Goal: Find specific page/section: Find specific page/section

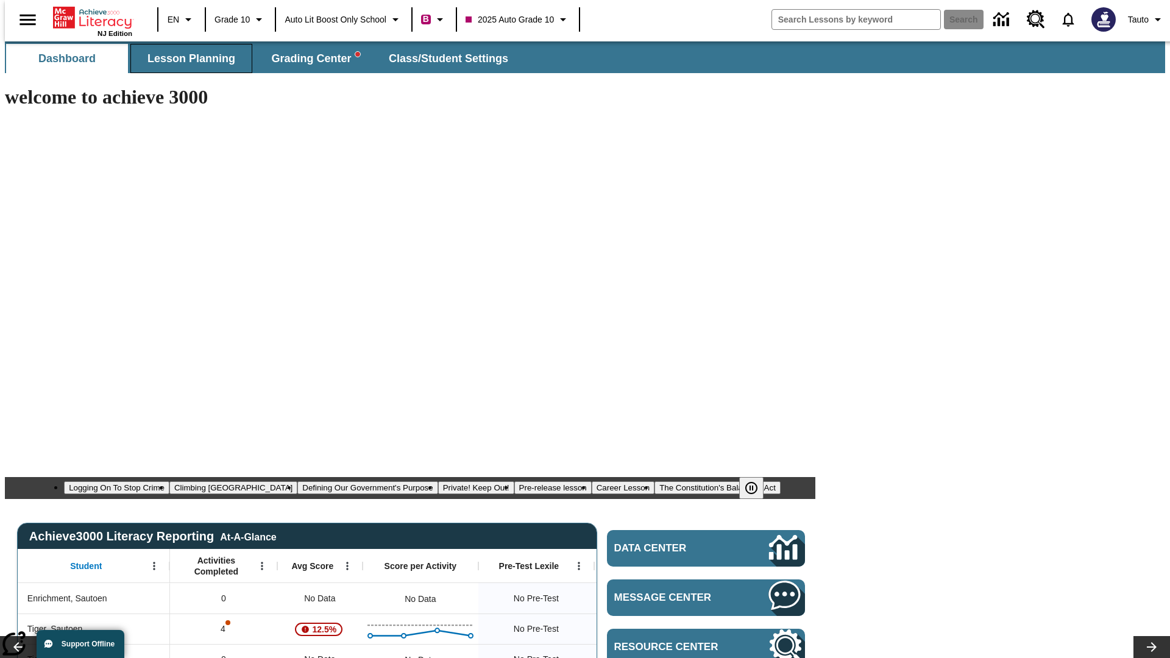
click at [186, 58] on span "Lesson Planning" at bounding box center [191, 59] width 88 height 14
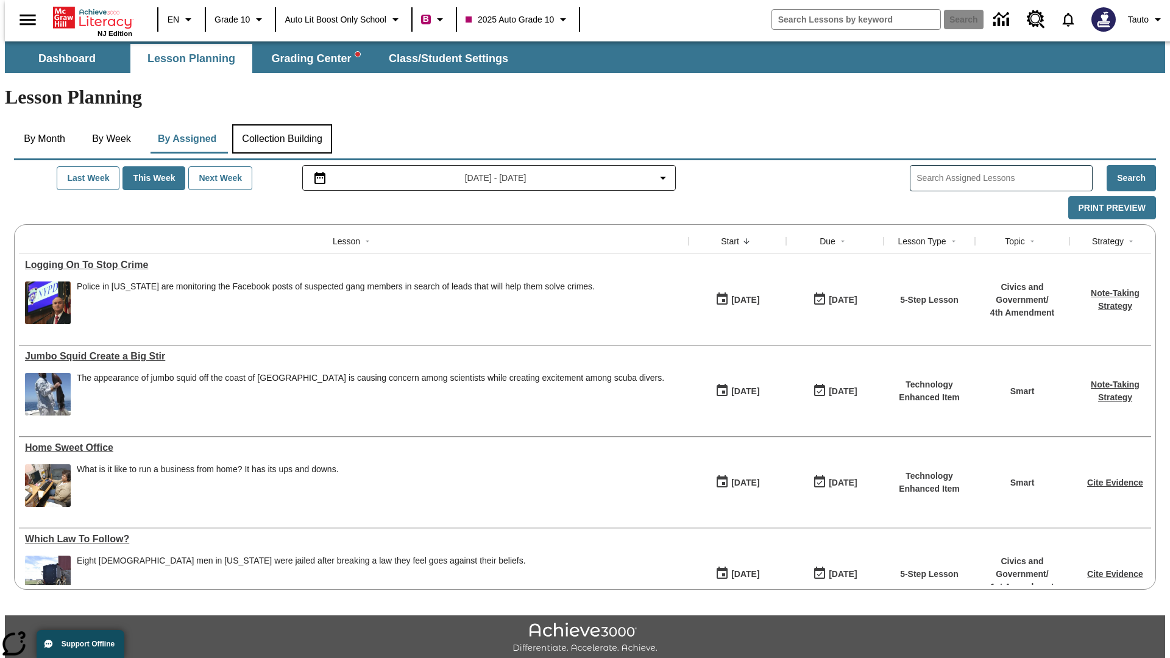
click at [282, 124] on button "Collection Building" at bounding box center [282, 138] width 100 height 29
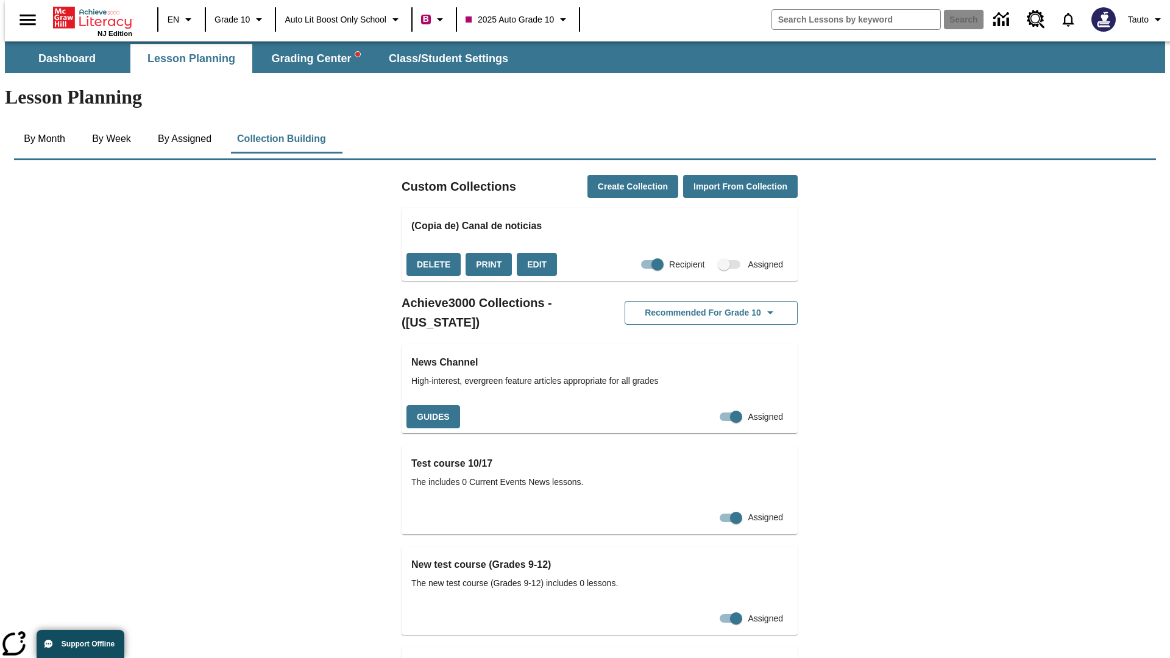
checkbox input "true"
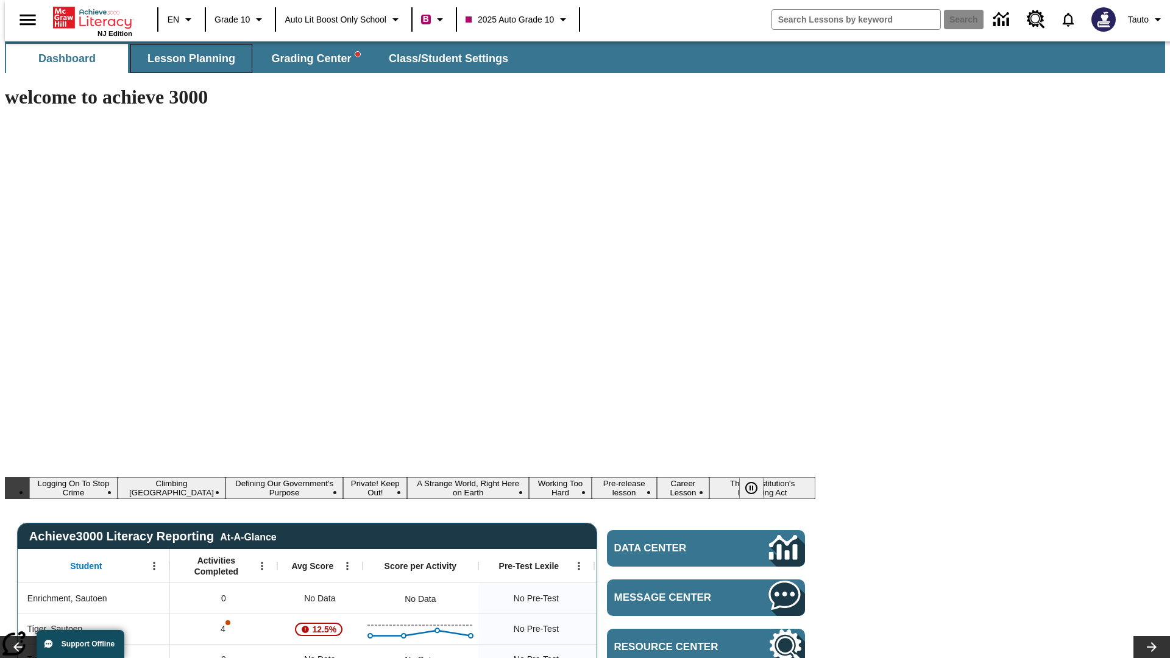
click at [186, 58] on span "Lesson Planning" at bounding box center [191, 59] width 88 height 14
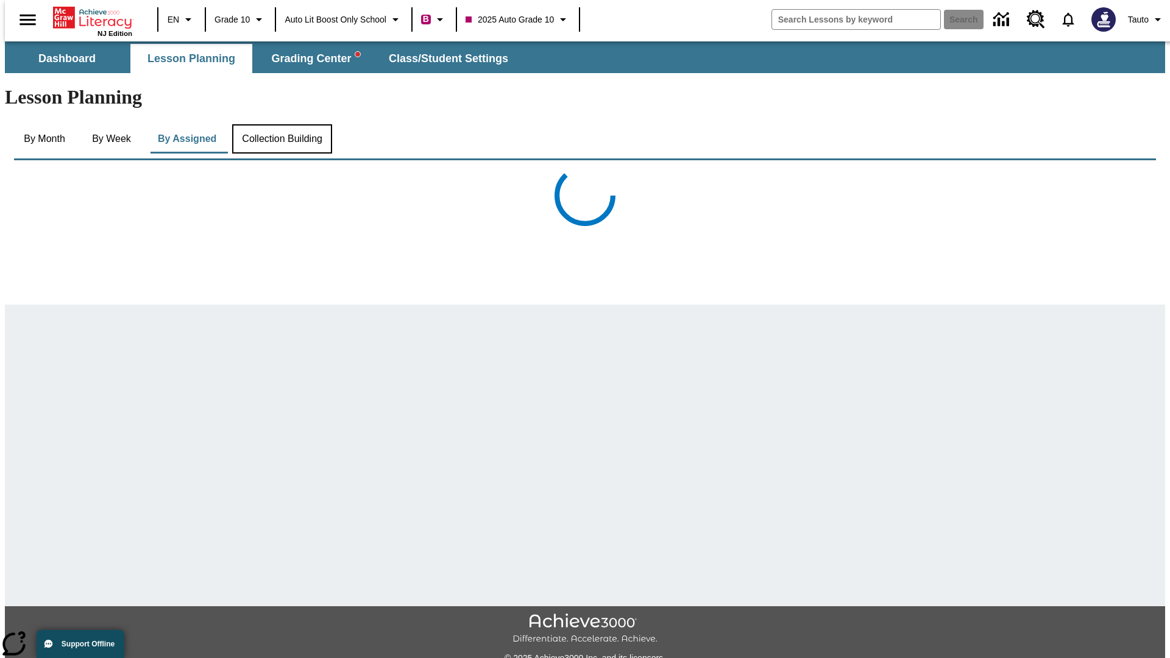
click at [282, 124] on button "Collection Building" at bounding box center [282, 138] width 100 height 29
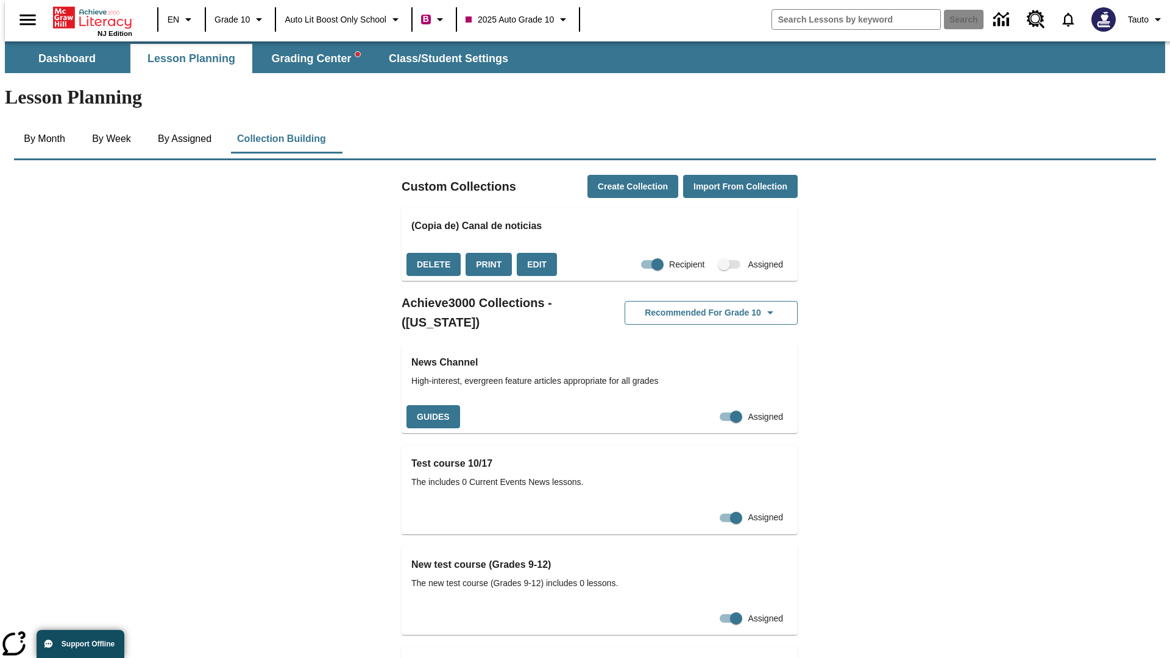
checkbox input "false"
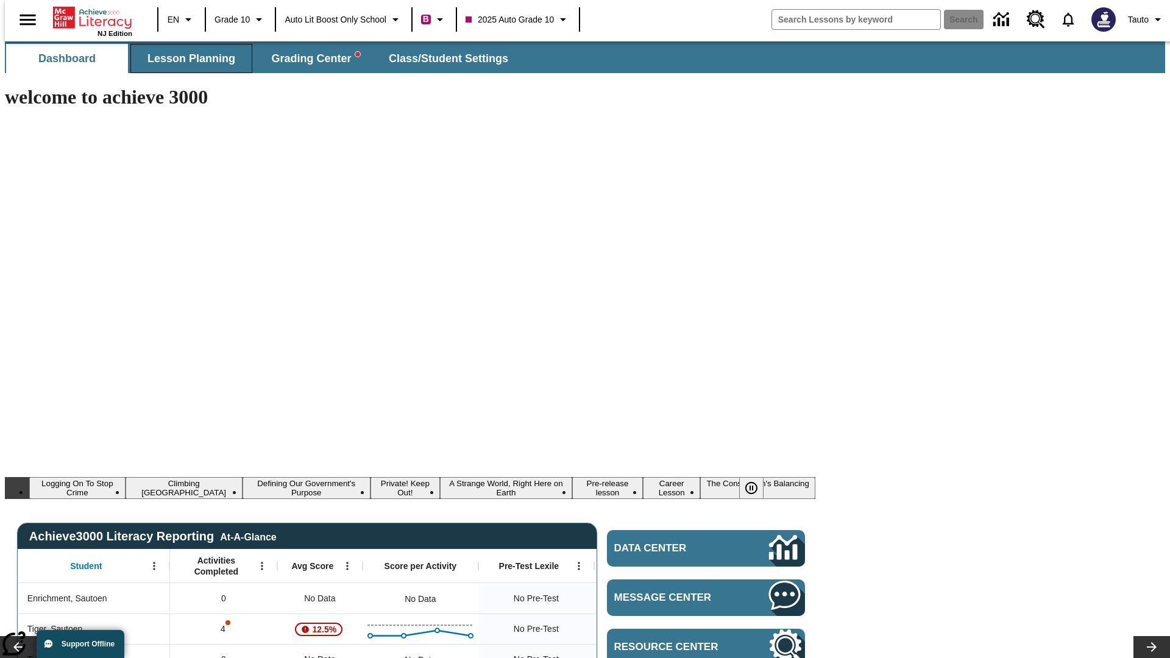
click at [186, 58] on span "Lesson Planning" at bounding box center [191, 59] width 88 height 14
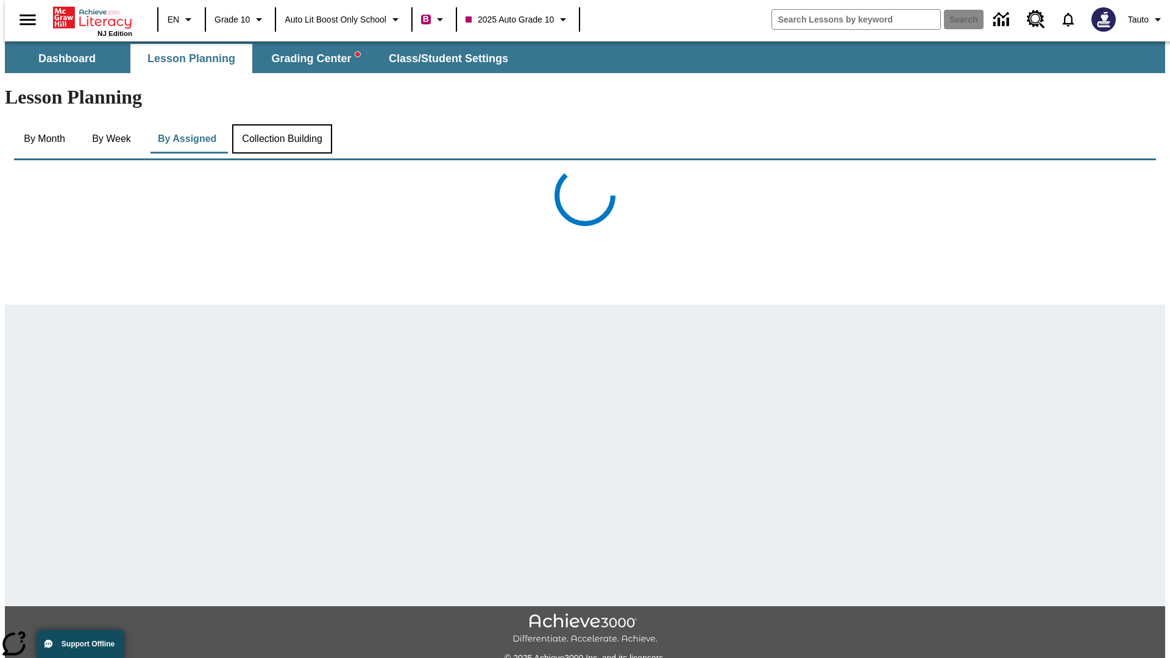
click at [282, 124] on button "Collection Building" at bounding box center [282, 138] width 100 height 29
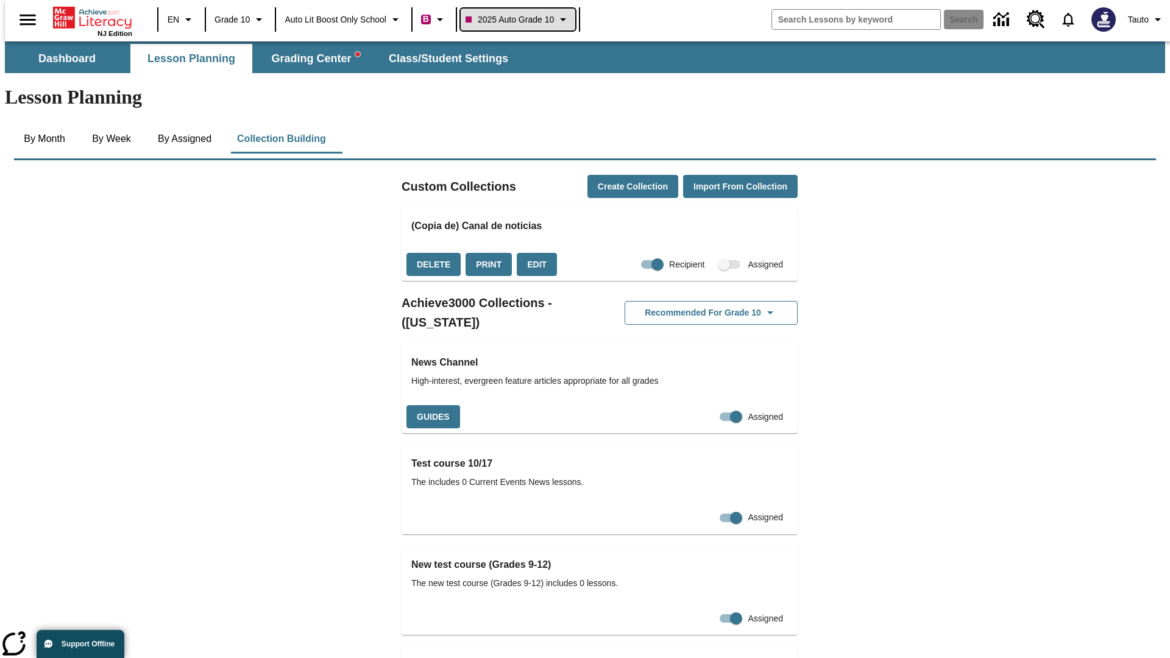
click at [522, 19] on span "2025 Auto Grade 10" at bounding box center [510, 19] width 88 height 13
